Goal: Task Accomplishment & Management: Use online tool/utility

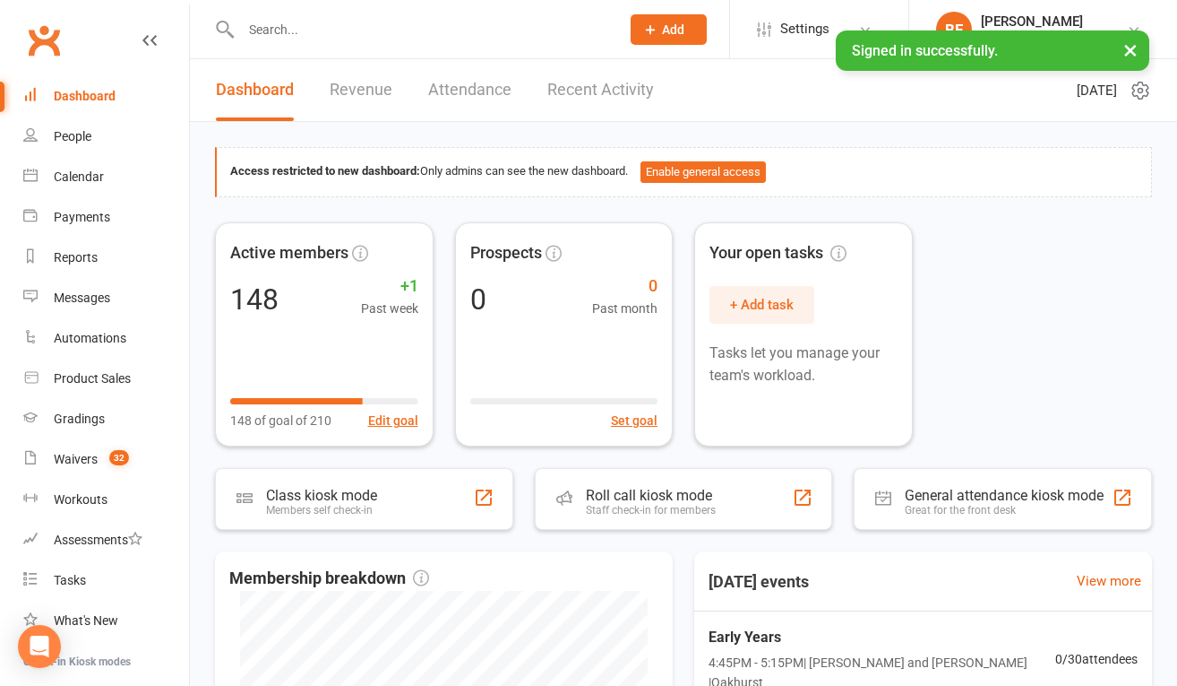
click at [335, 17] on input "text" at bounding box center [422, 29] width 372 height 25
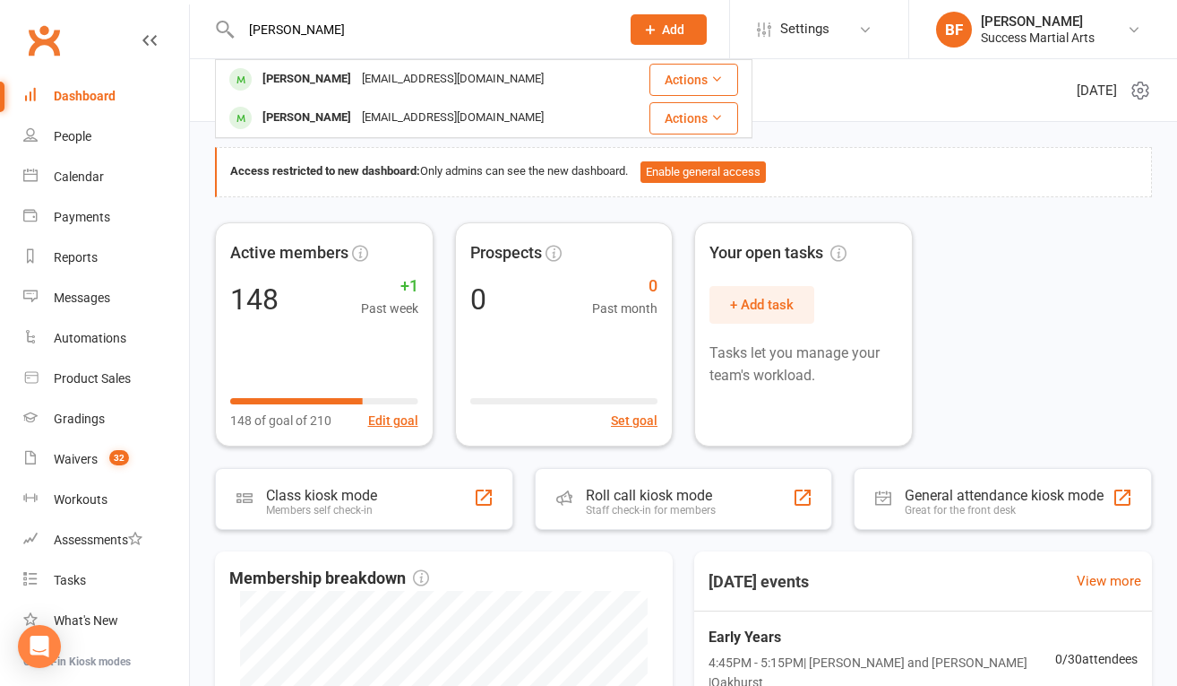
type input "[PERSON_NAME]"
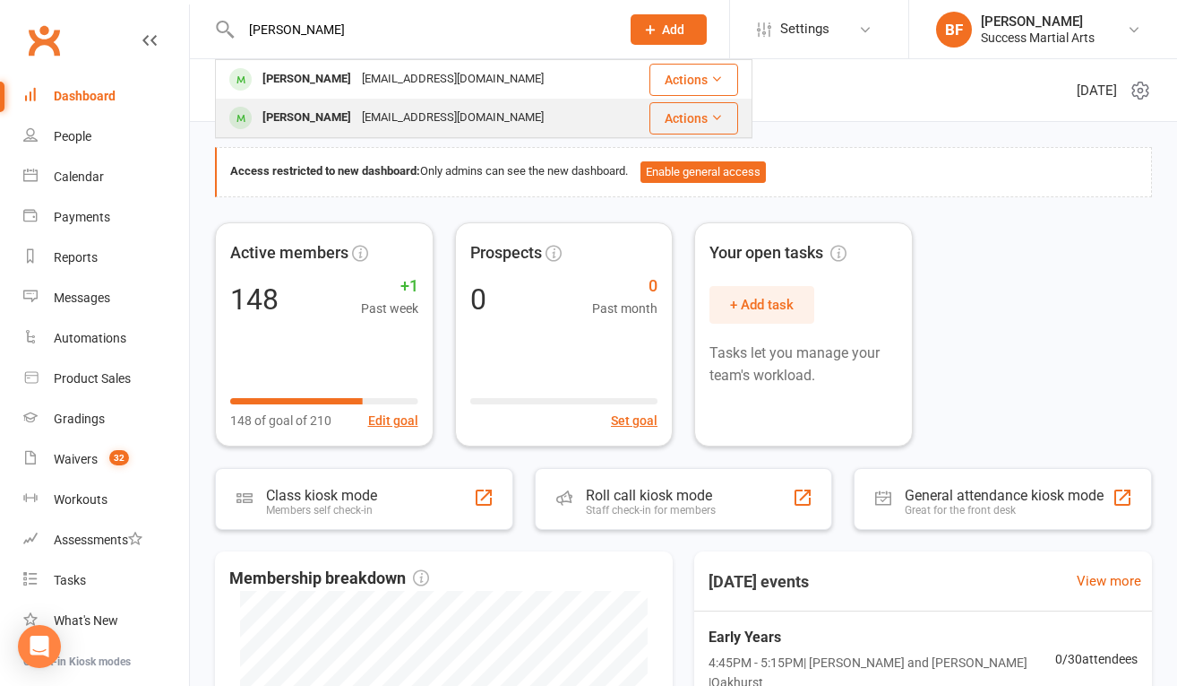
drag, startPoint x: 335, startPoint y: 16, endPoint x: 375, endPoint y: 119, distance: 110.7
click at [375, 119] on div "[EMAIL_ADDRESS][DOMAIN_NAME]" at bounding box center [453, 118] width 193 height 26
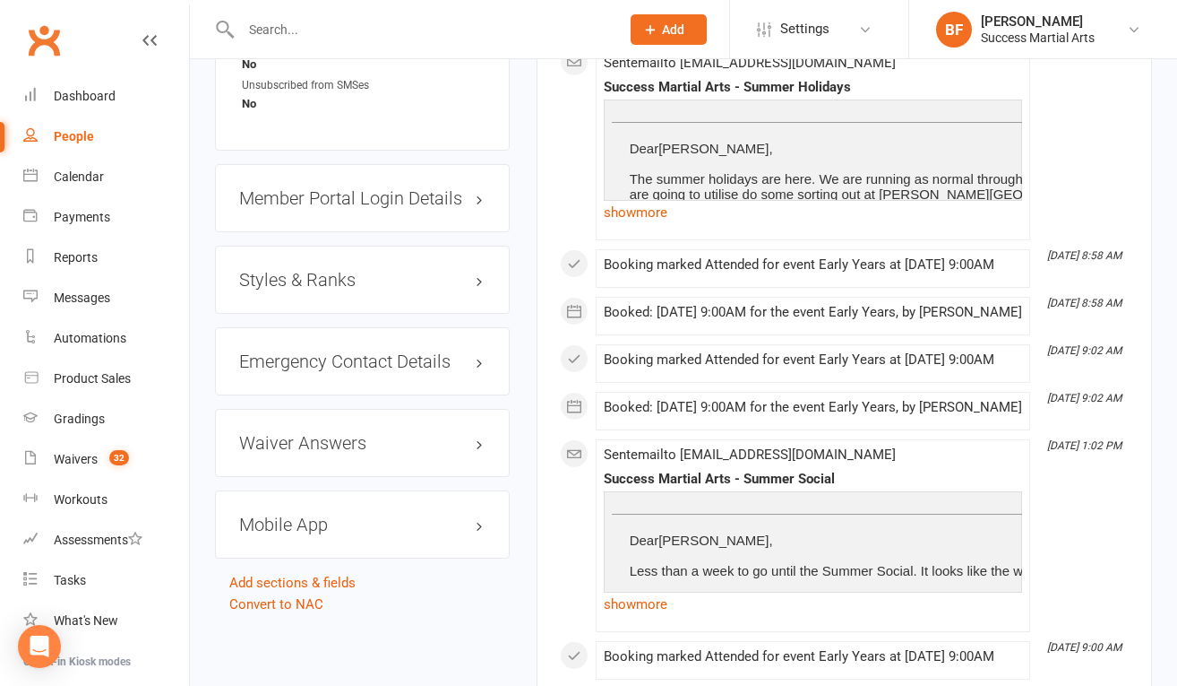
scroll to position [1315, 0]
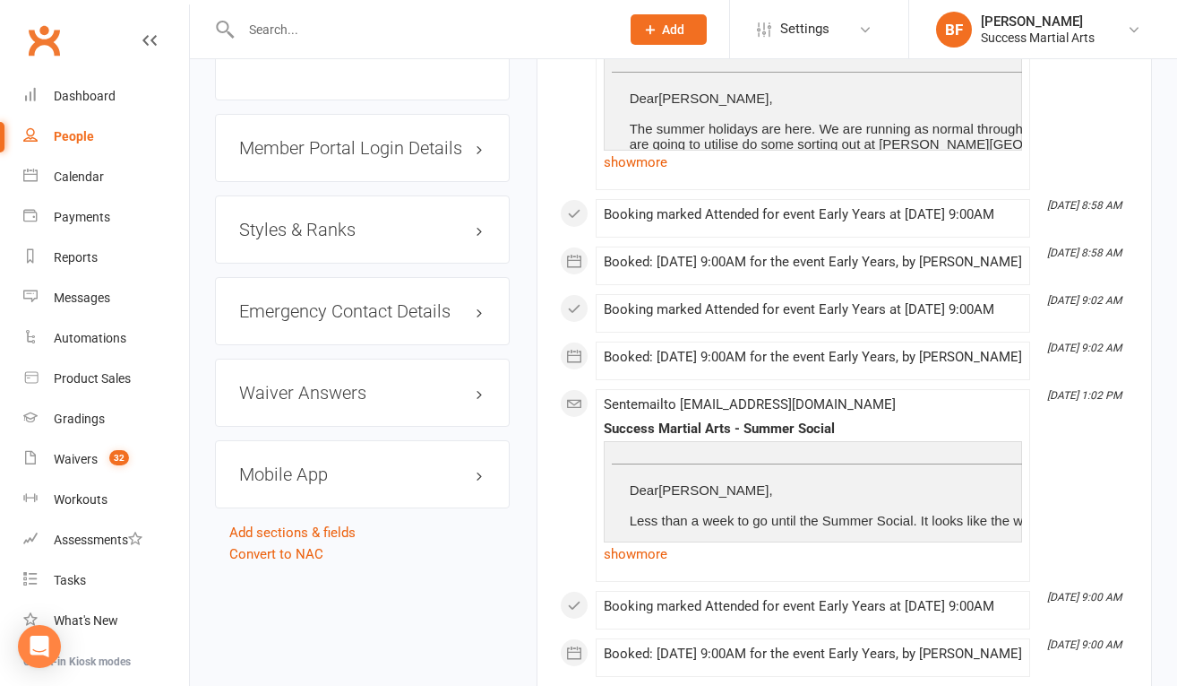
click at [479, 239] on h3 "Styles & Ranks" at bounding box center [362, 230] width 246 height 20
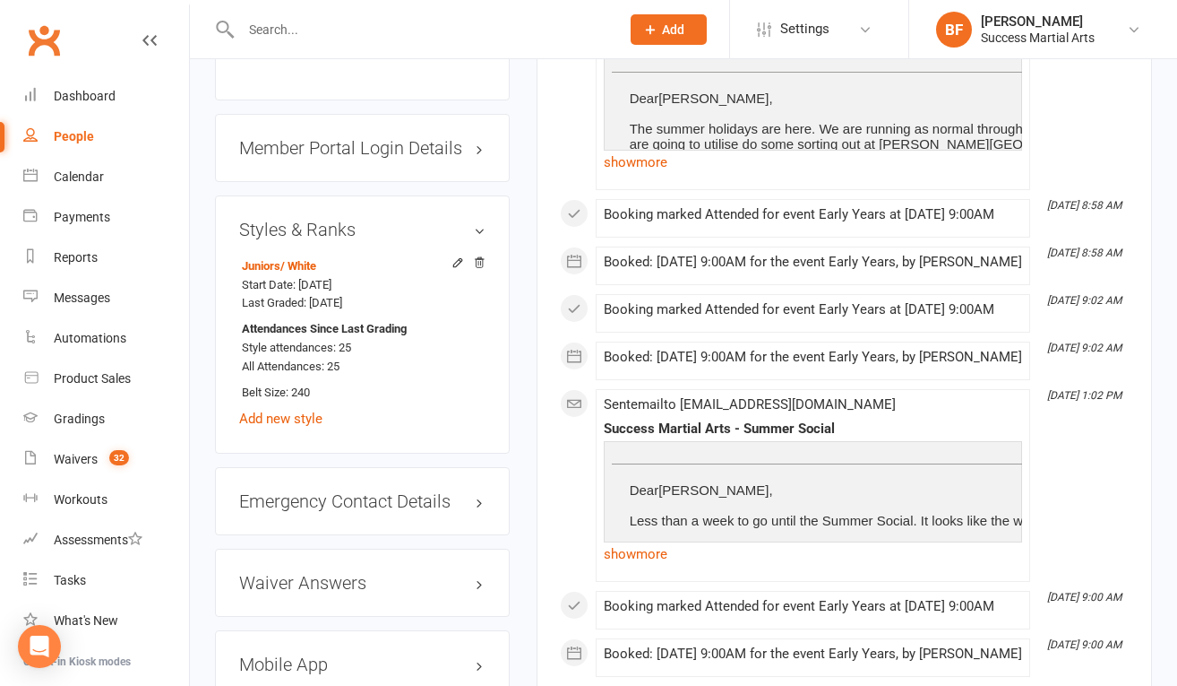
click at [300, 29] on input "text" at bounding box center [422, 29] width 372 height 25
click at [83, 173] on div "Calendar" at bounding box center [79, 176] width 50 height 14
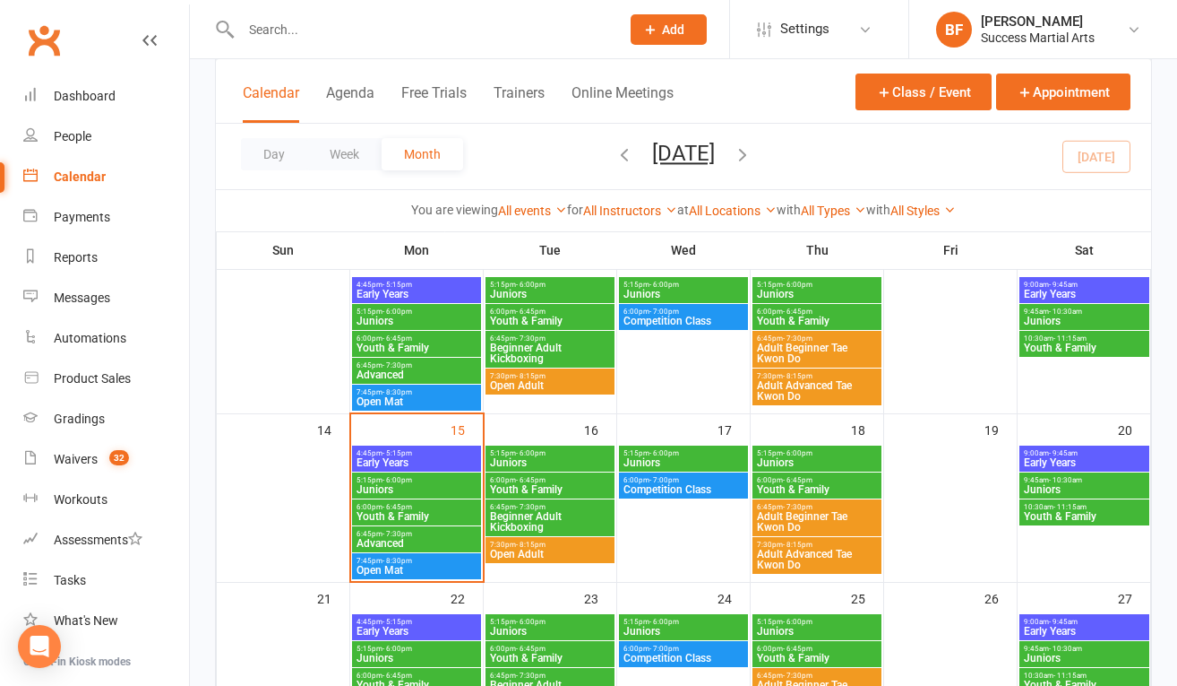
scroll to position [298, 0]
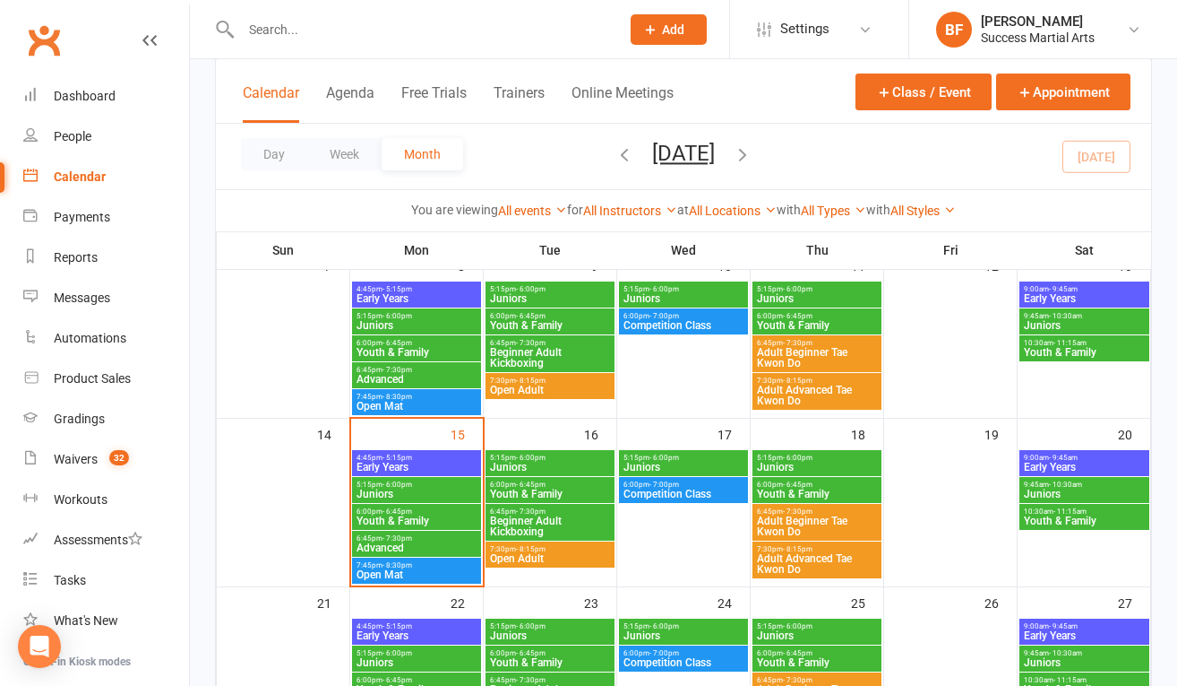
click at [1051, 294] on span "Early Years" at bounding box center [1084, 298] width 123 height 11
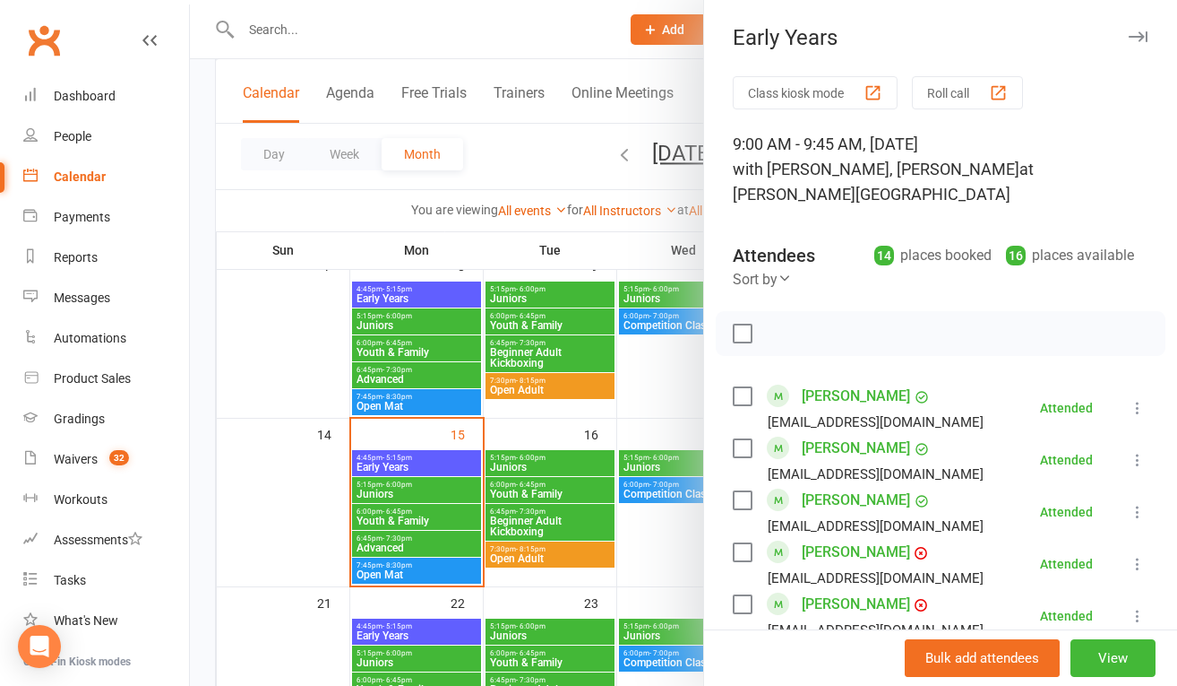
click at [940, 99] on button "Roll call" at bounding box center [967, 92] width 111 height 33
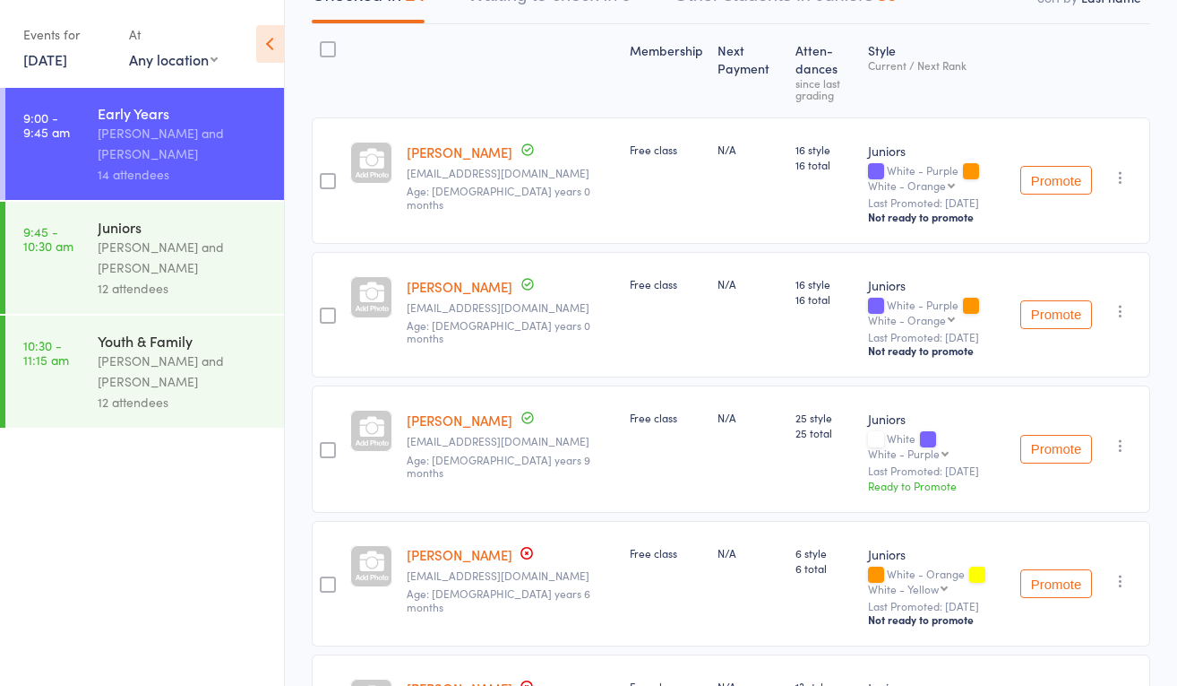
scroll to position [253, 0]
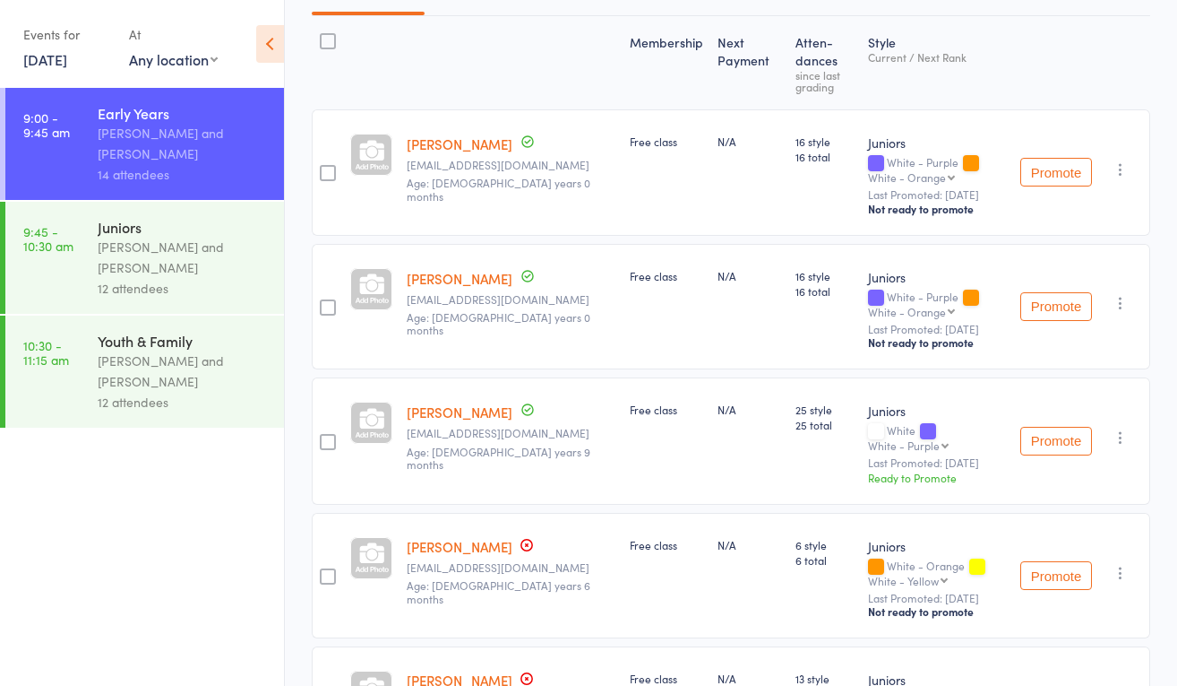
click at [1048, 427] on button "Promote" at bounding box center [1057, 441] width 72 height 29
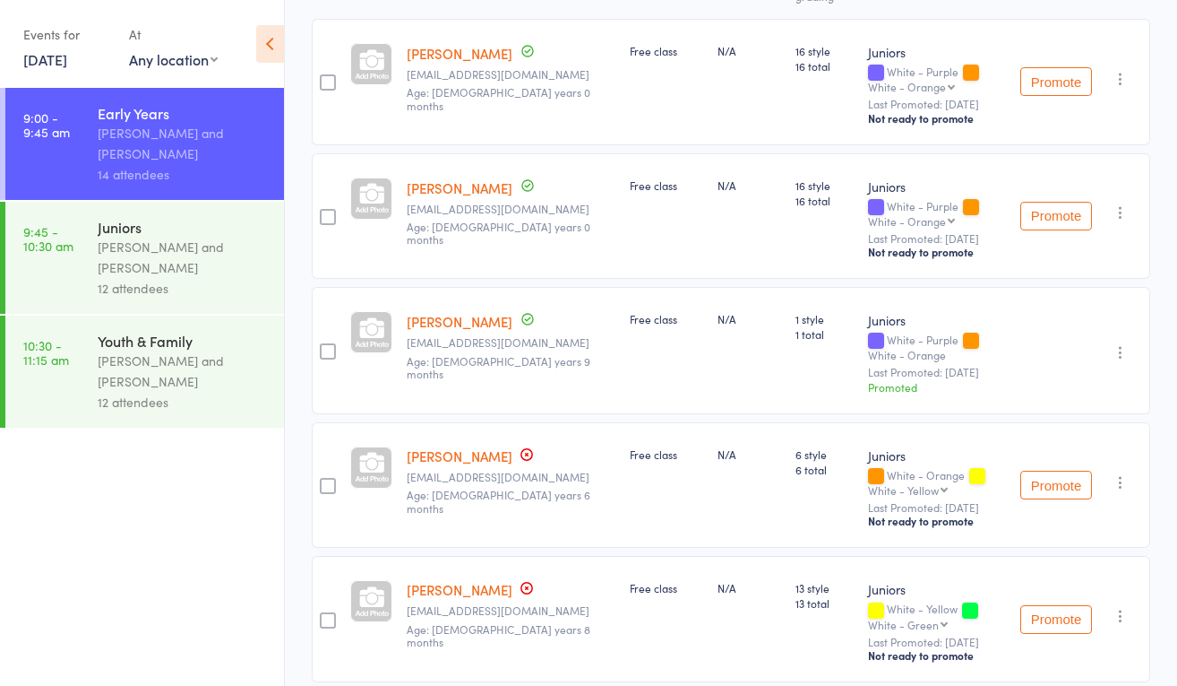
scroll to position [337, 0]
